Goal: Information Seeking & Learning: Find specific fact

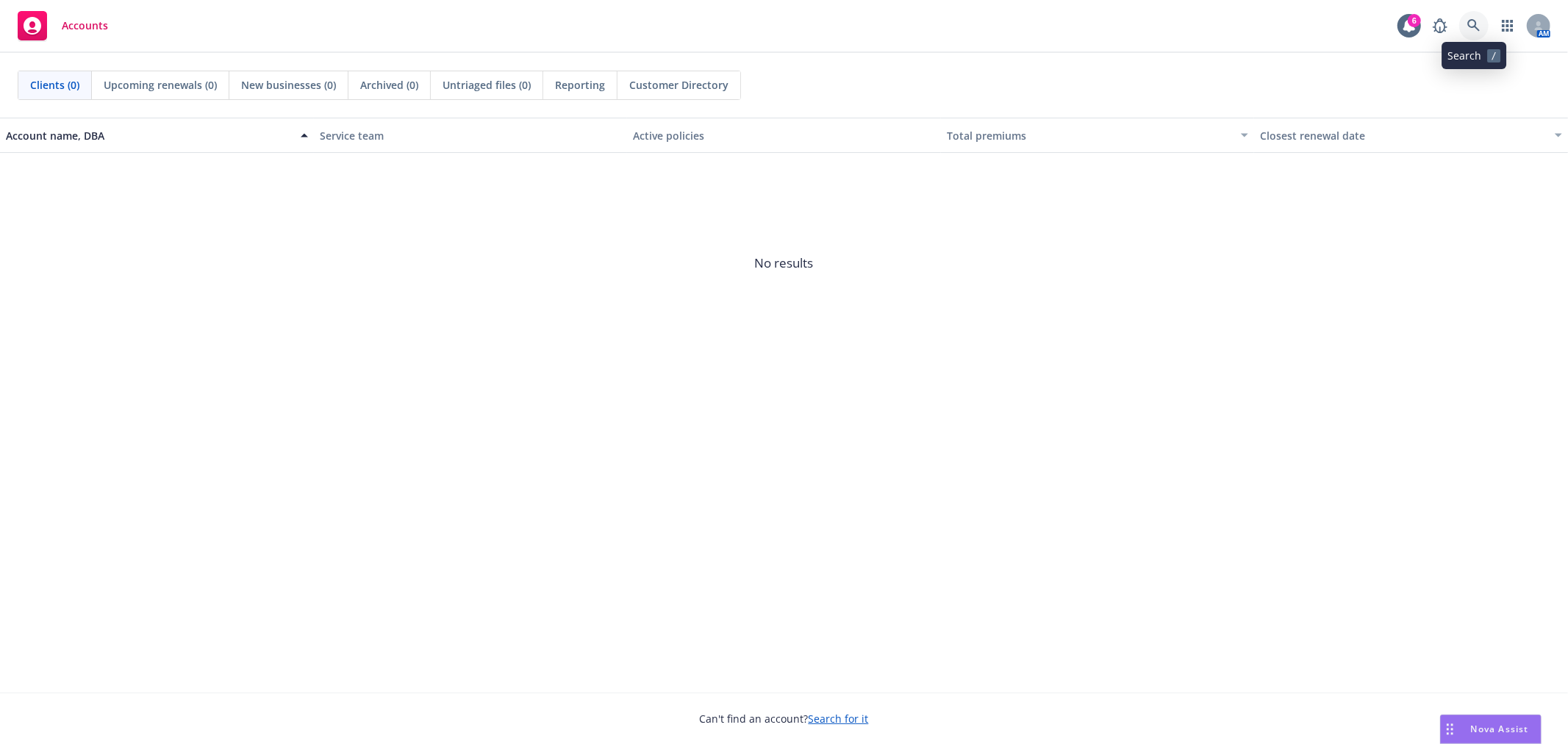
click at [1482, 34] on link at bounding box center [1474, 25] width 29 height 29
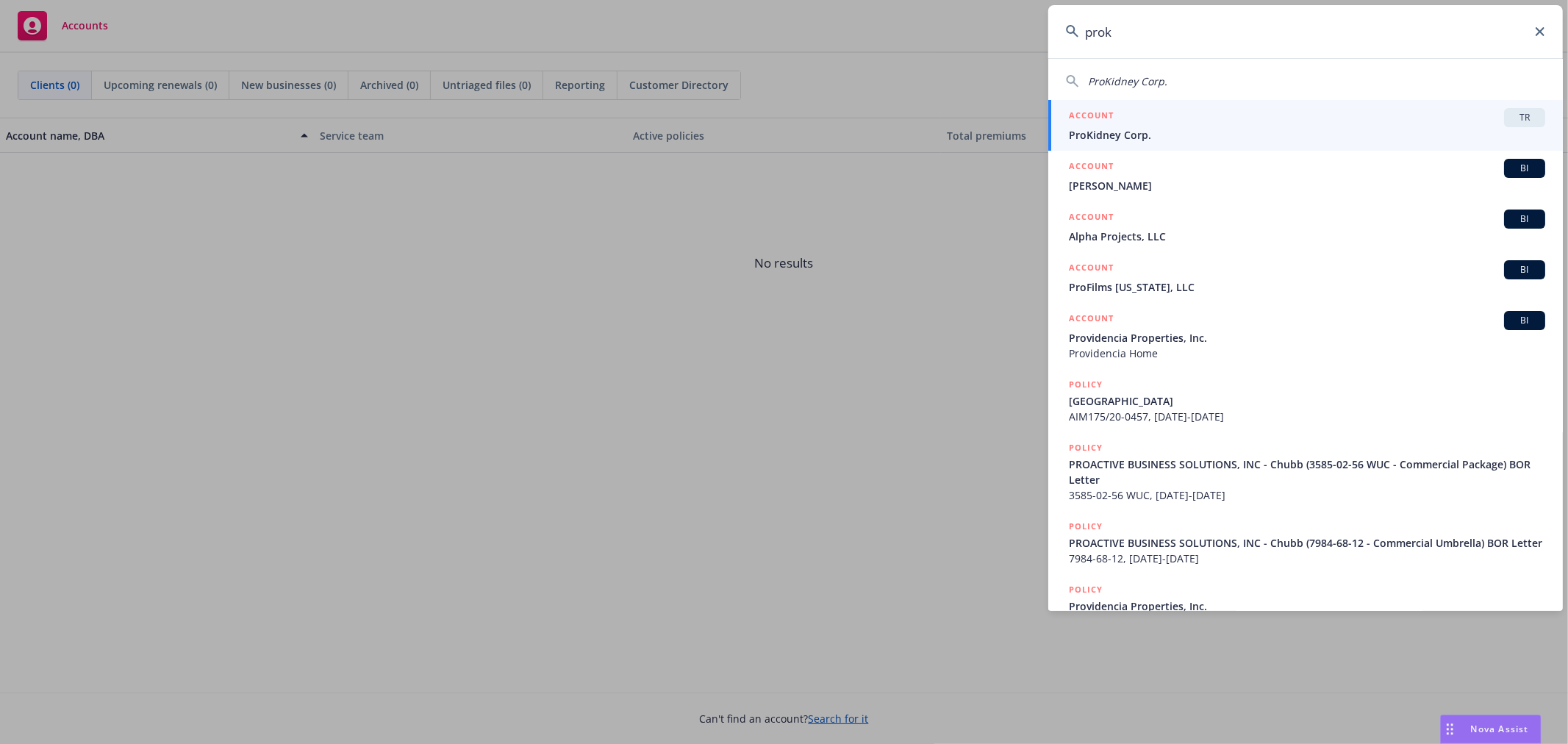
type input "prok"
click at [1176, 120] on div "ACCOUNT TR" at bounding box center [1307, 118] width 476 height 19
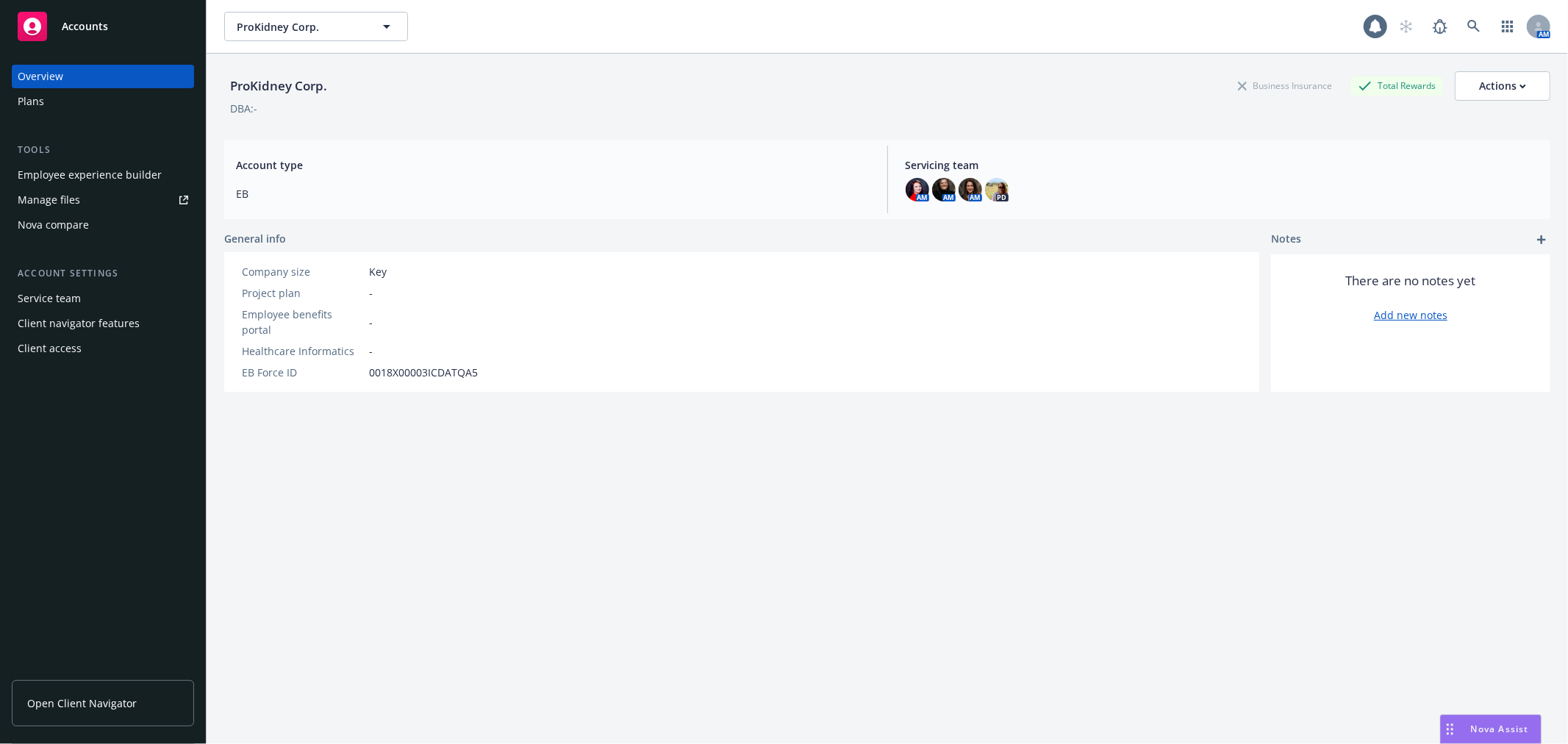
click at [122, 171] on div "Employee experience builder" at bounding box center [89, 175] width 144 height 24
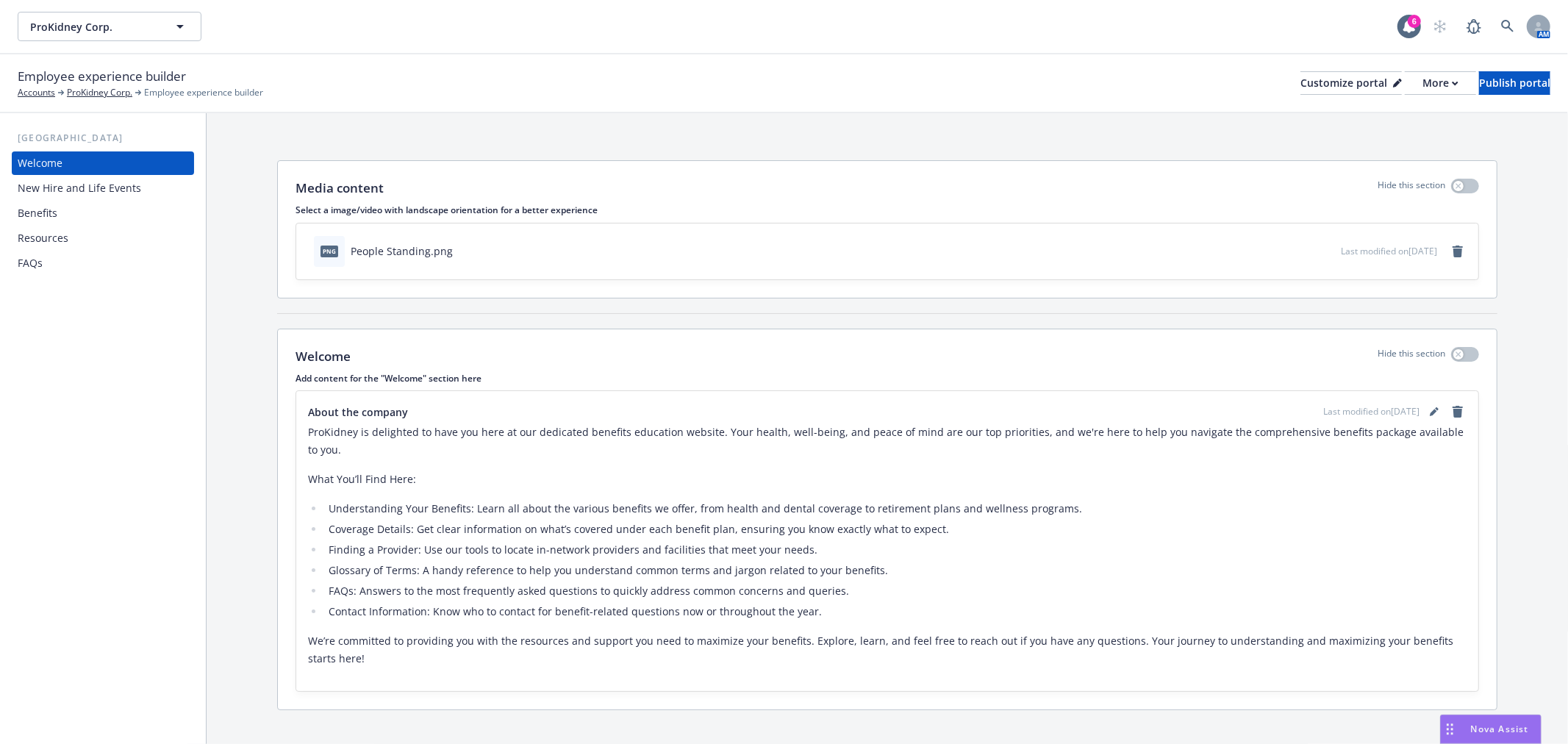
click at [112, 182] on div "New Hire and Life Events" at bounding box center [79, 189] width 123 height 24
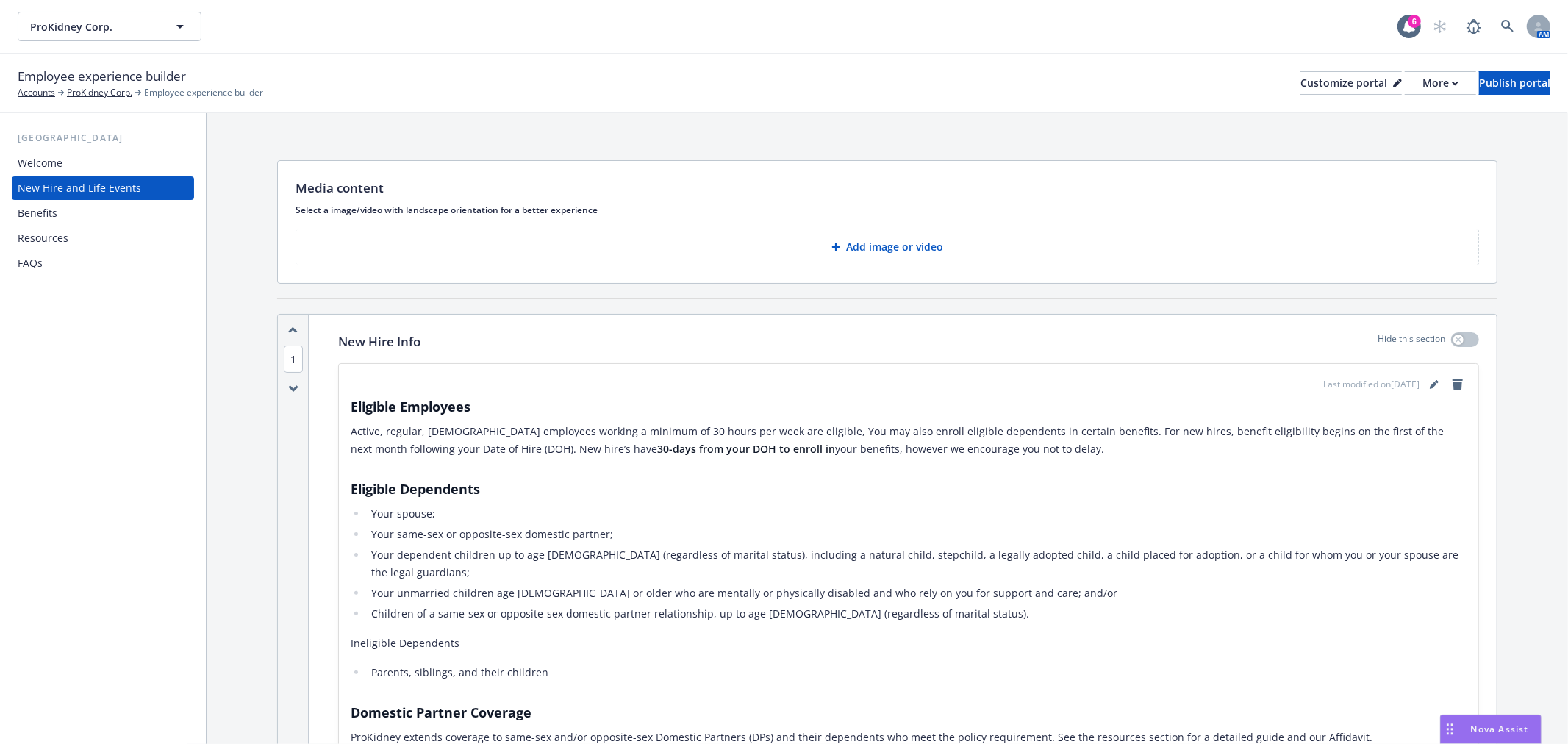
click at [75, 261] on div "FAQs" at bounding box center [103, 264] width 171 height 24
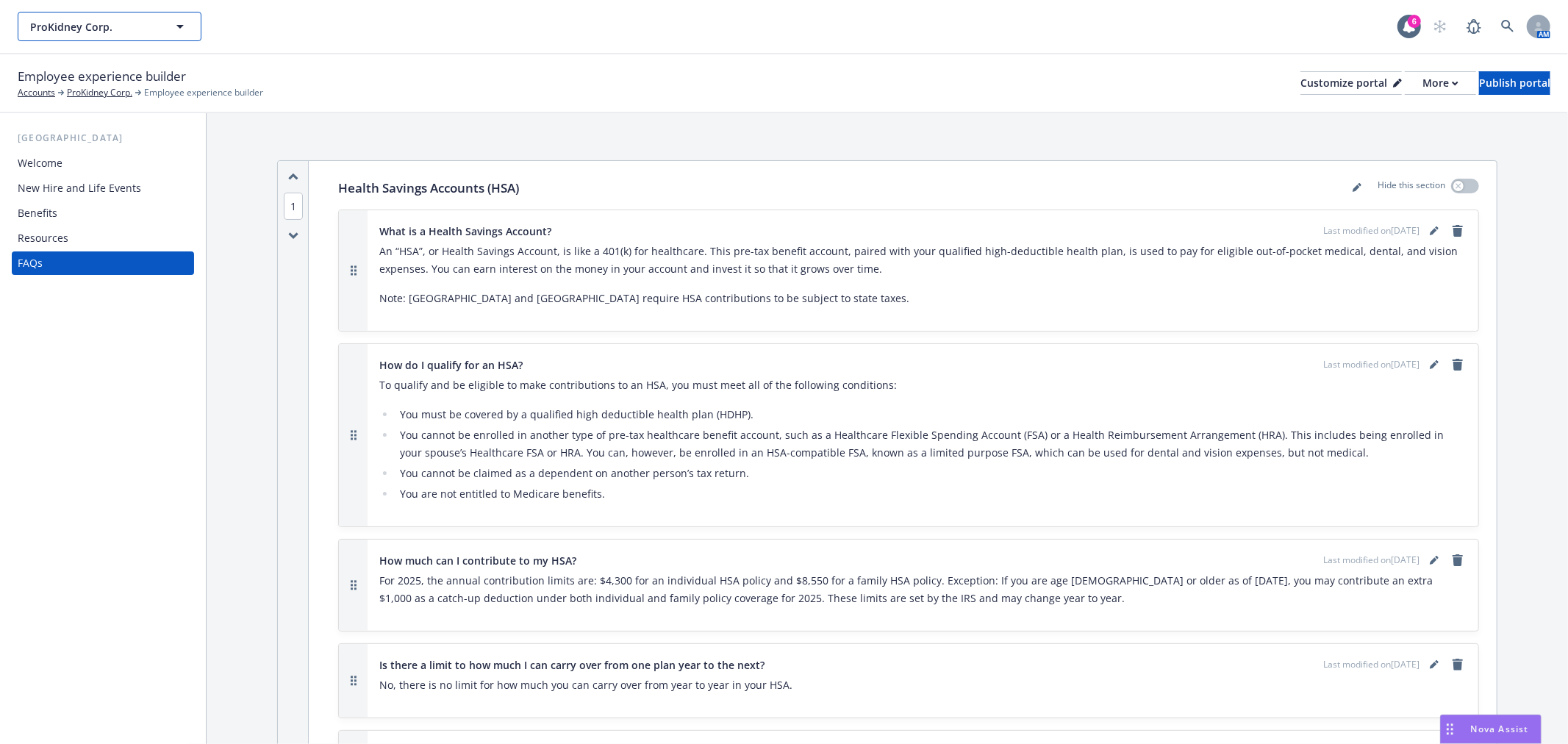
click at [71, 19] on span "ProKidney Corp." at bounding box center [93, 27] width 127 height 16
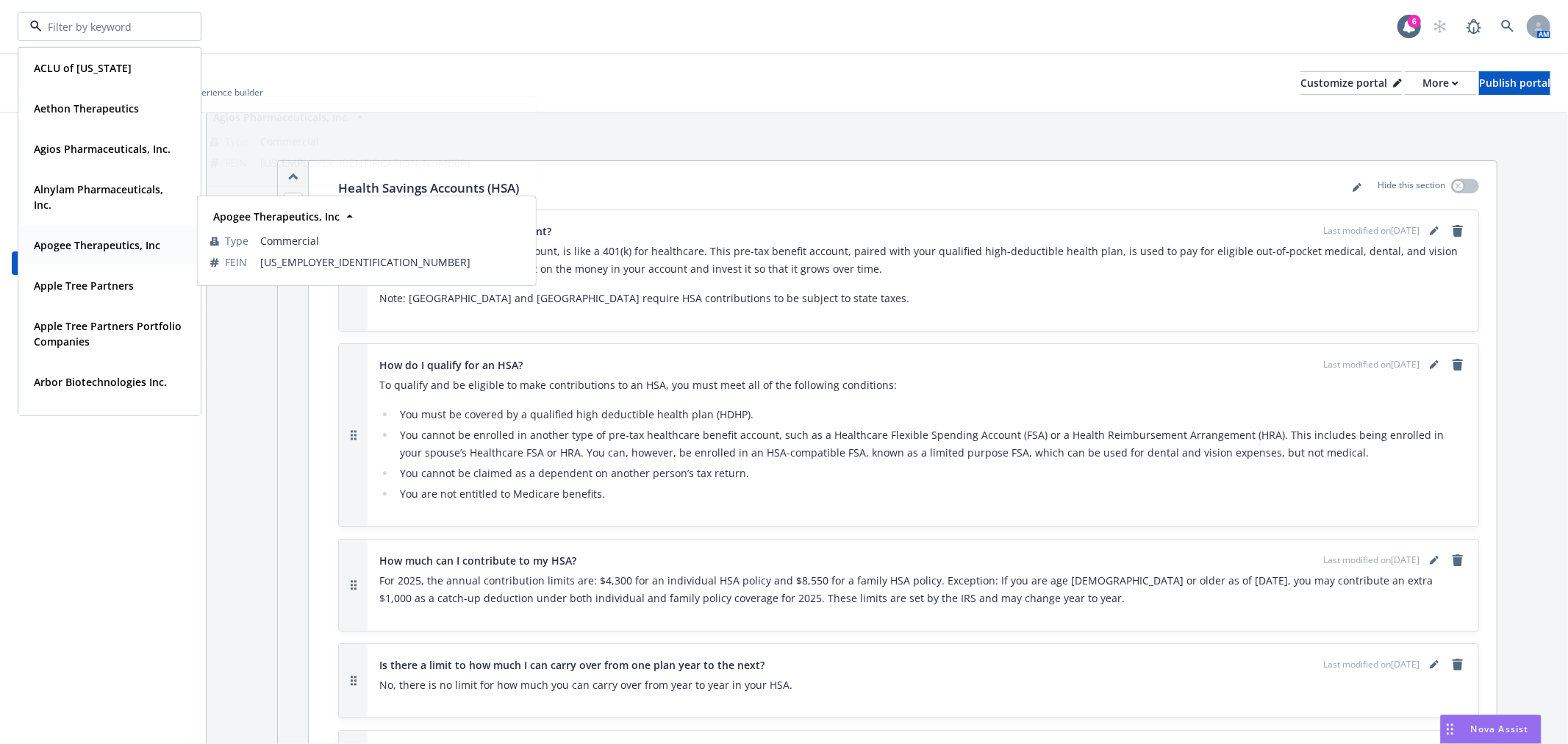
click at [58, 247] on strong "Apogee Therapeutics, Inc" at bounding box center [97, 246] width 126 height 14
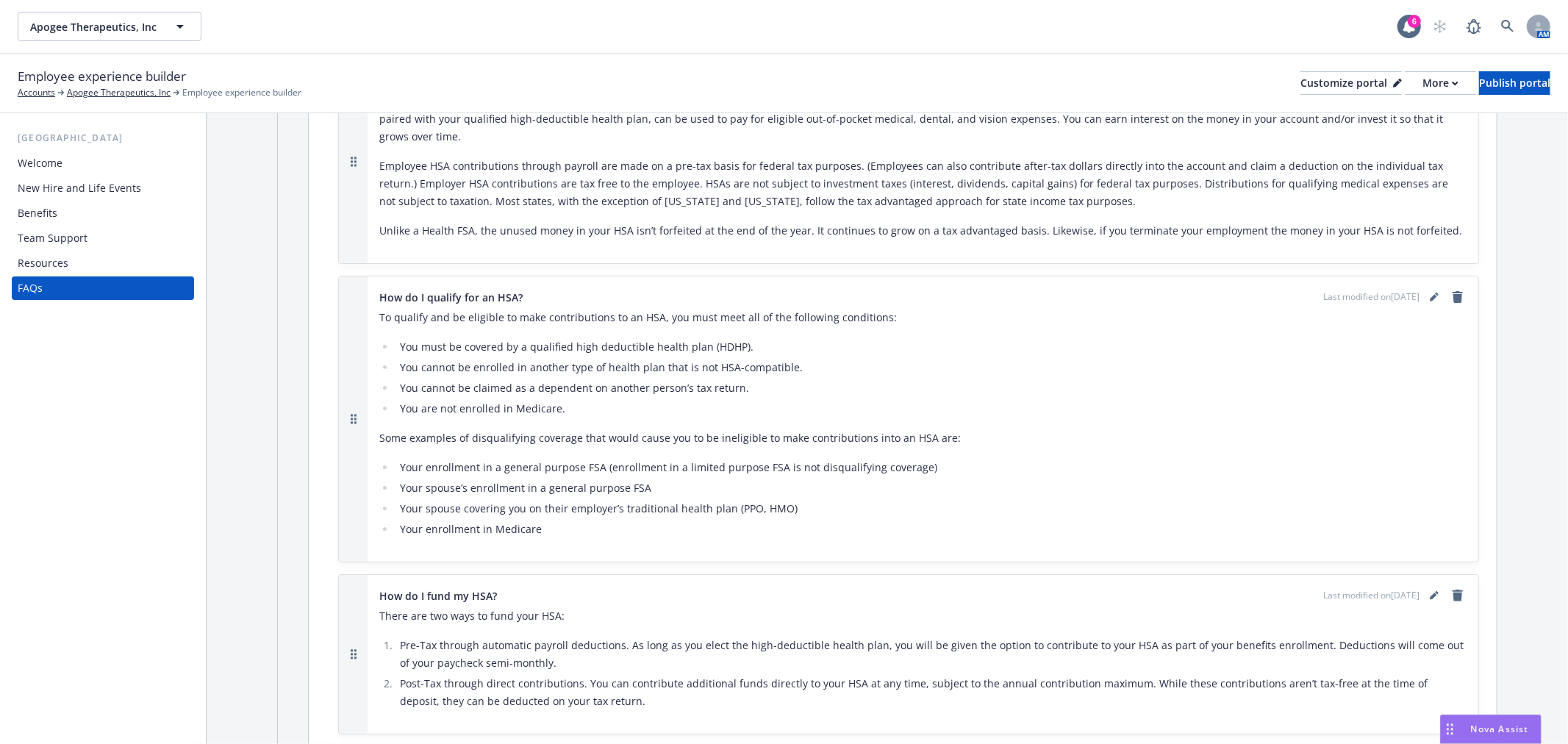
scroll to position [4331, 0]
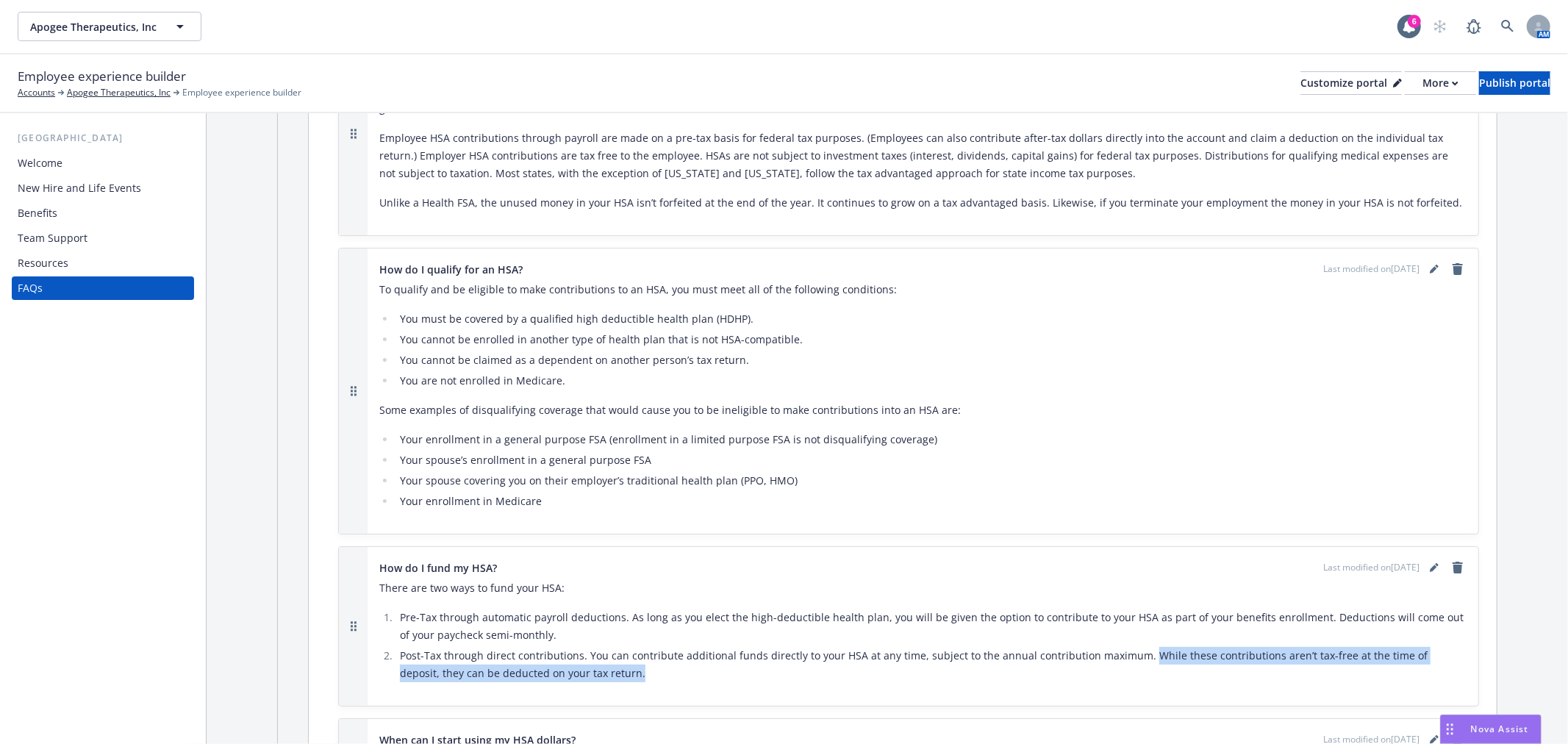
drag, startPoint x: 626, startPoint y: 626, endPoint x: 1138, endPoint y: 607, distance: 512.4
click at [1138, 648] on li "Post-Tax through direct contributions. You can contribute additional funds dire…" at bounding box center [931, 665] width 1071 height 36
copy li "While these contributions aren’t tax-free at the time of deposit, they can be d…"
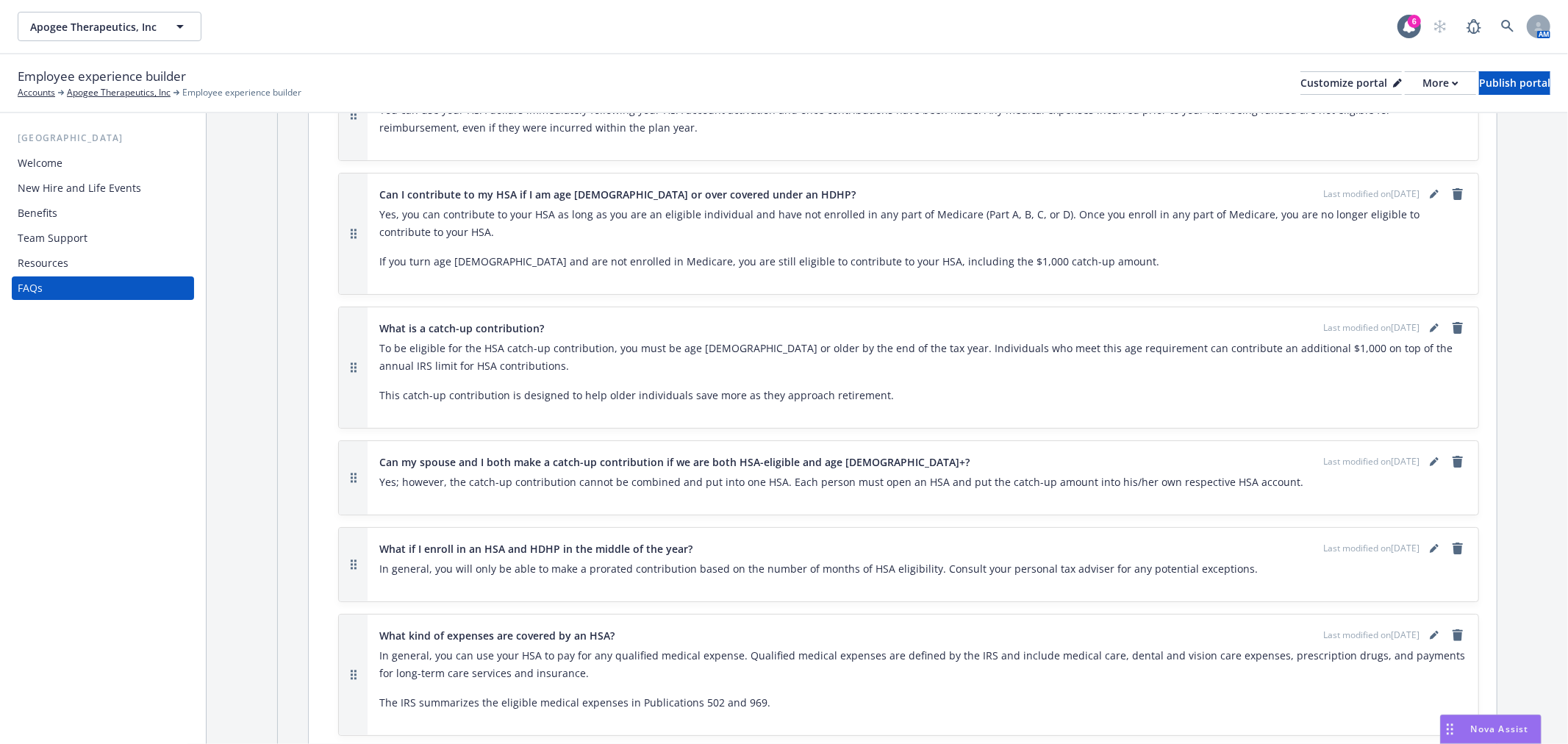
scroll to position [4984, 0]
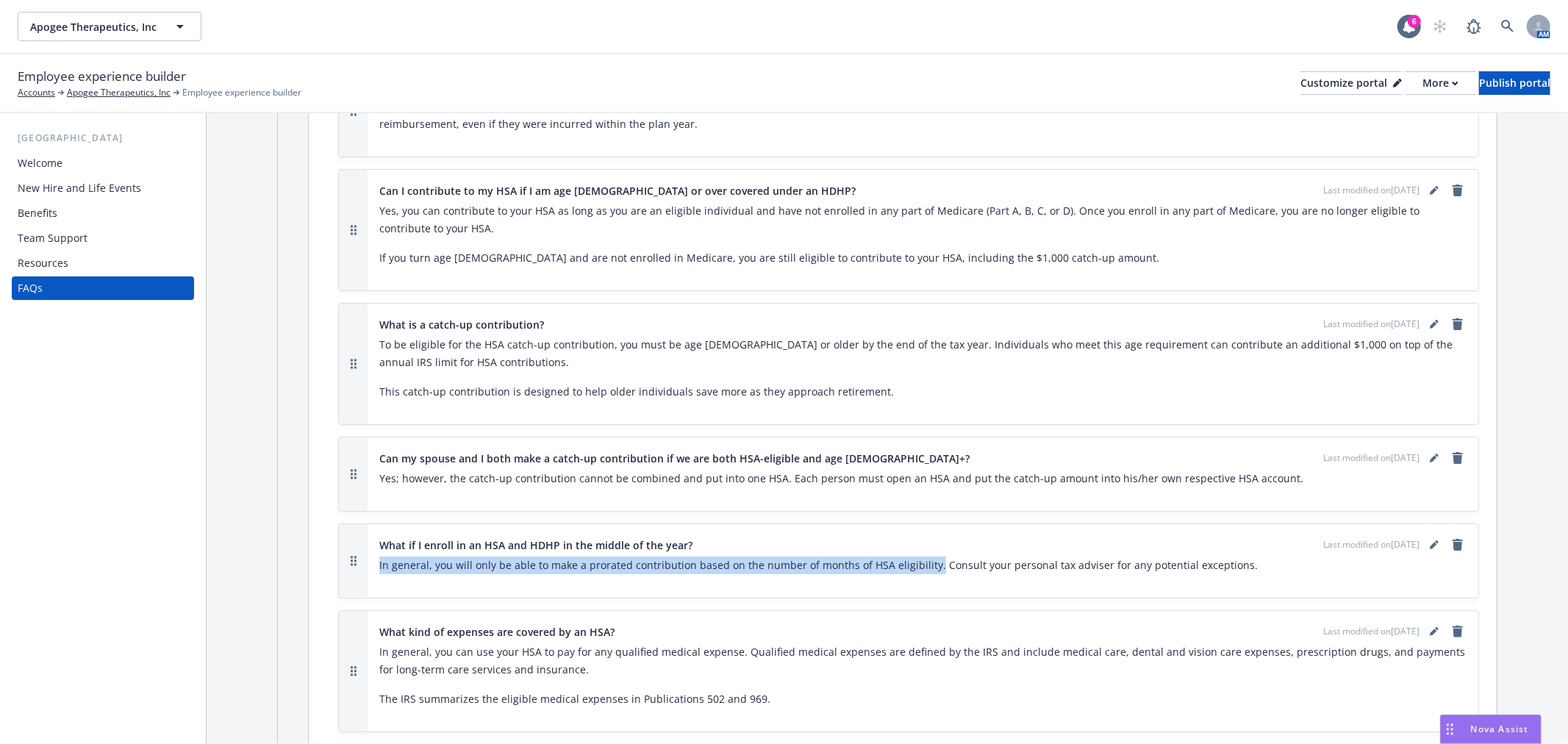
drag, startPoint x: 927, startPoint y: 516, endPoint x: 373, endPoint y: 517, distance: 554.0
click at [373, 524] on div "What if I enroll in an HSA and HDHP in the middle of the year? Last modified on…" at bounding box center [923, 561] width 1111 height 73
copy p "In general, you will only be able to make a prorated contribution based on the …"
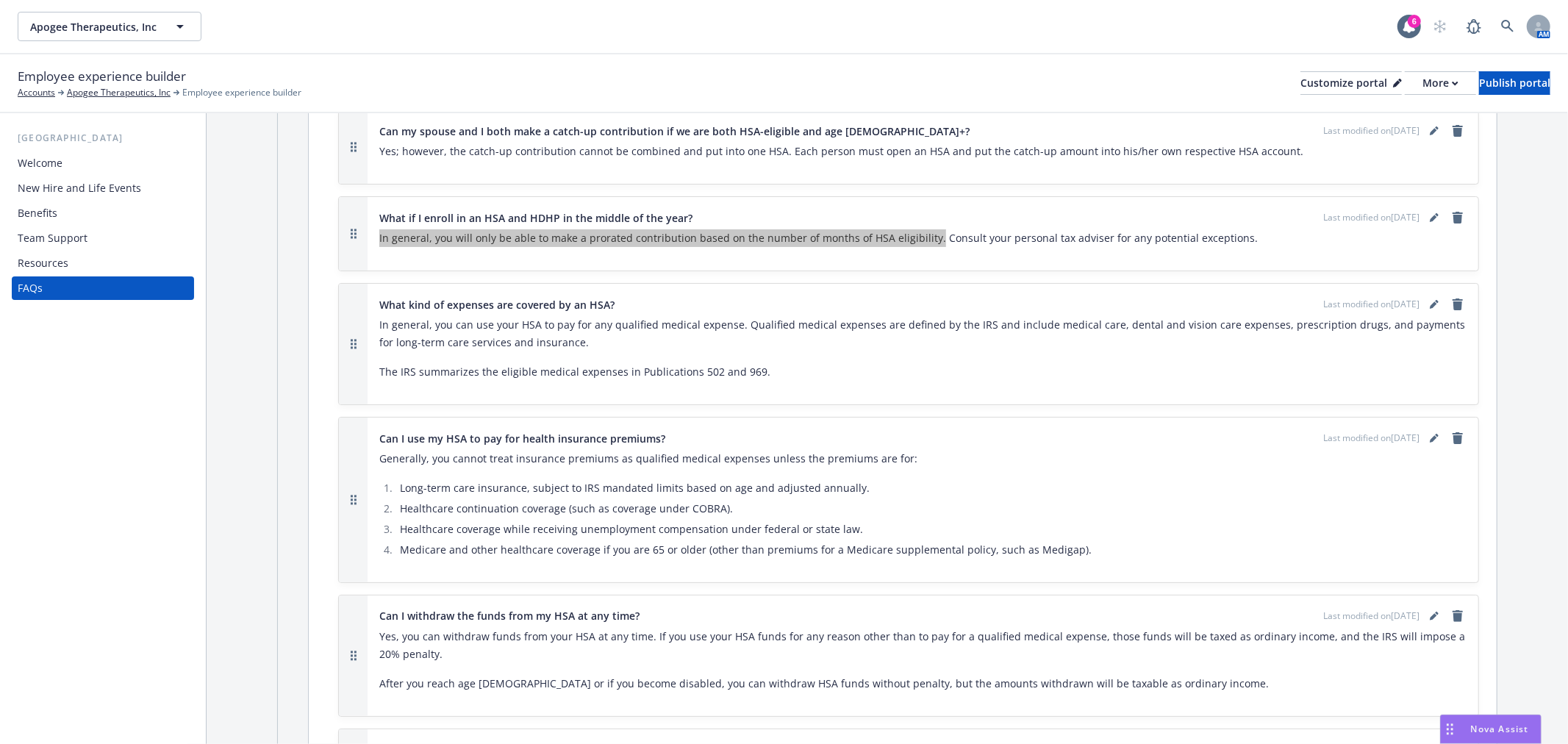
scroll to position [5394, 0]
